Goal: Obtain resource: Download file/media

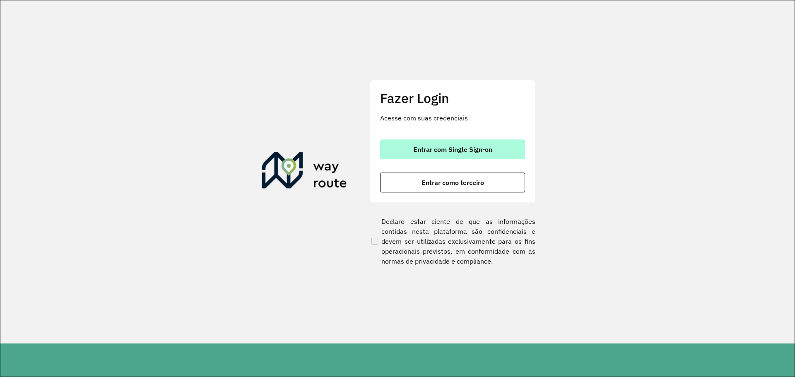
click at [462, 157] on button "Entrar com Single Sign-on" at bounding box center [452, 149] width 145 height 20
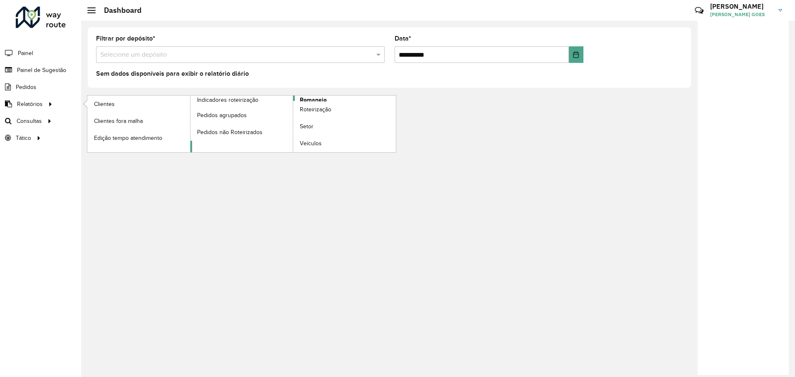
click at [304, 100] on span "Romaneio" at bounding box center [313, 100] width 27 height 9
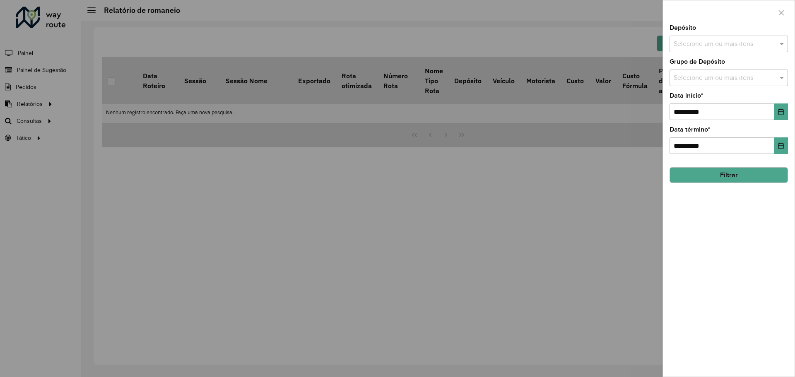
click at [738, 174] on button "Filtrar" at bounding box center [728, 175] width 118 height 16
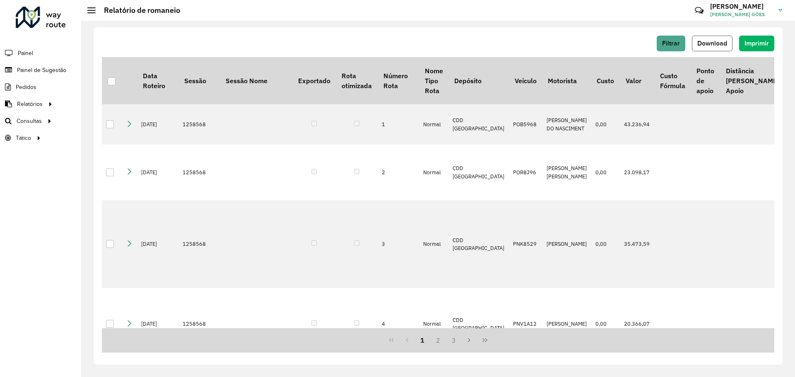
click at [707, 48] on button "Download" at bounding box center [712, 44] width 41 height 16
